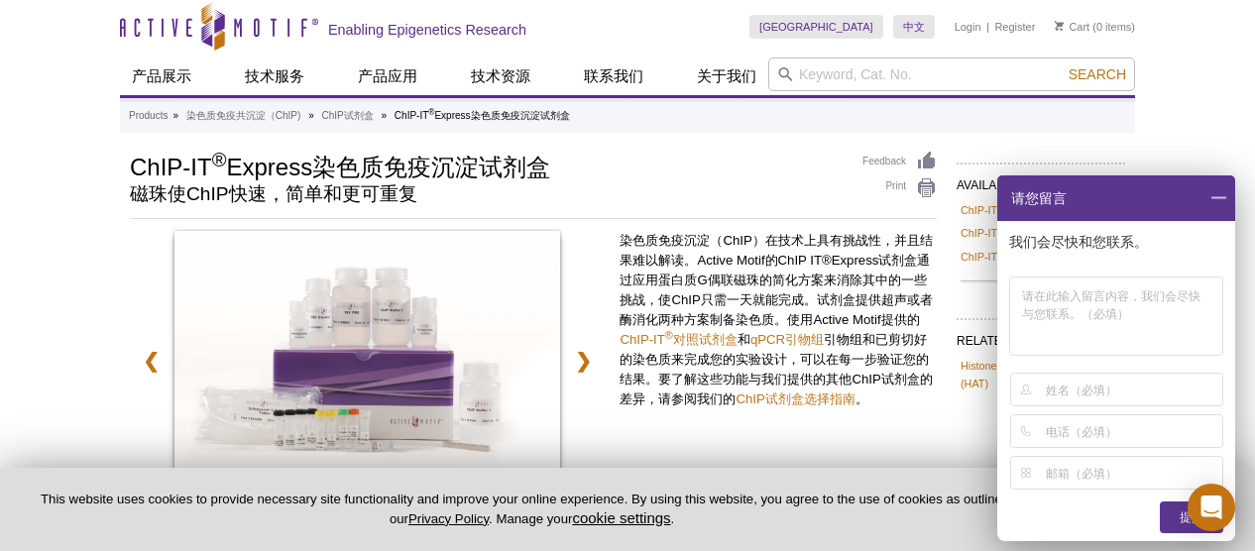
scroll to position [4, 0]
click at [1216, 197] on span at bounding box center [1218, 198] width 34 height 46
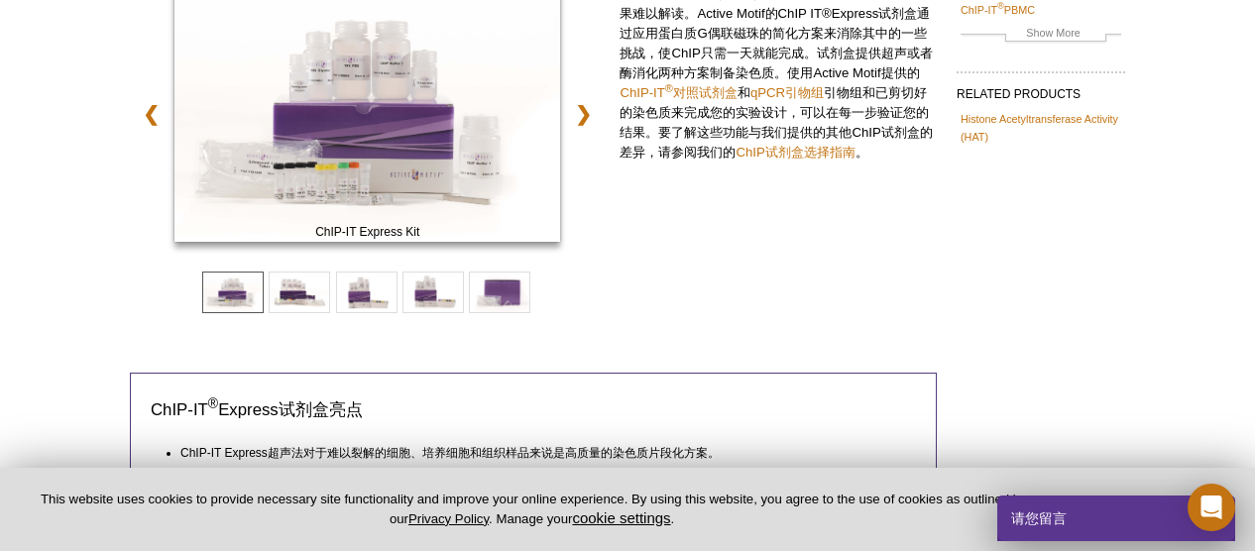
scroll to position [196, 0]
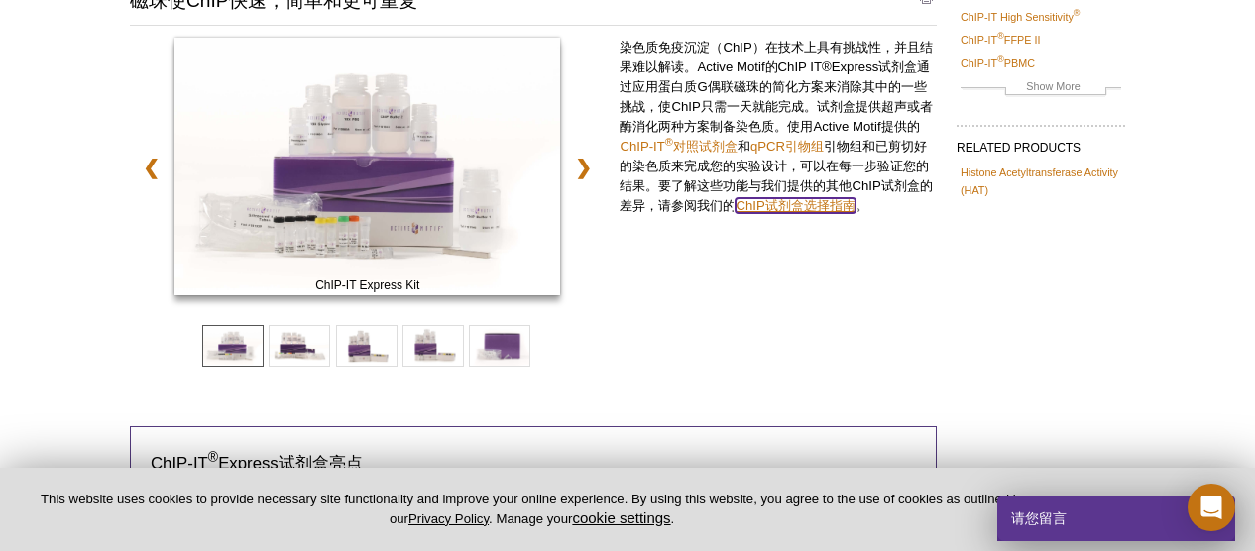
click at [834, 208] on link "ChIP试剂盒选择指南" at bounding box center [794, 205] width 119 height 15
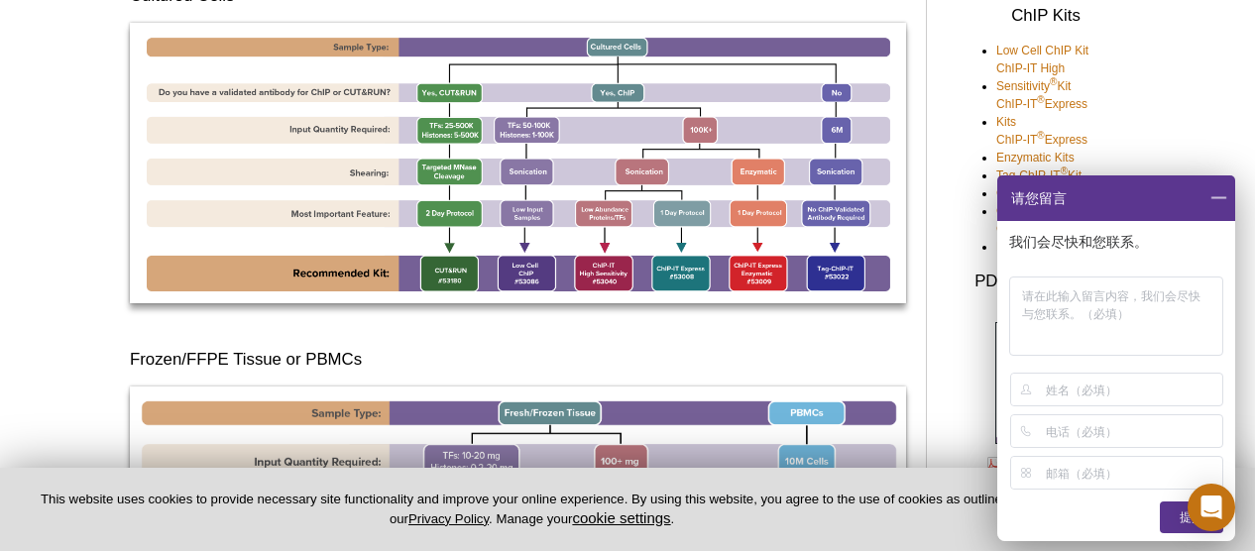
scroll to position [421, 0]
